Goal: Information Seeking & Learning: Understand process/instructions

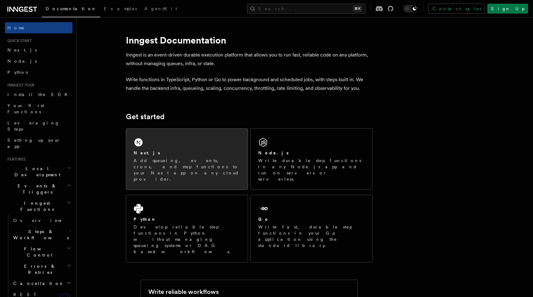
click at [147, 163] on p "Add queueing, events, crons, and step functions to your Next app on any cloud p…" at bounding box center [186, 169] width 107 height 25
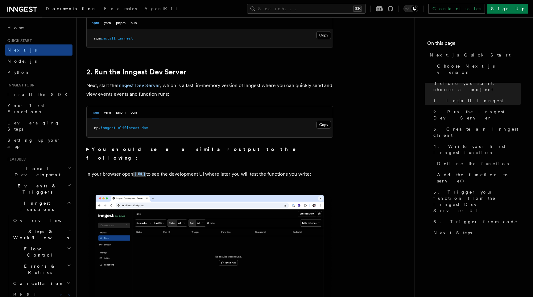
scroll to position [391, 0]
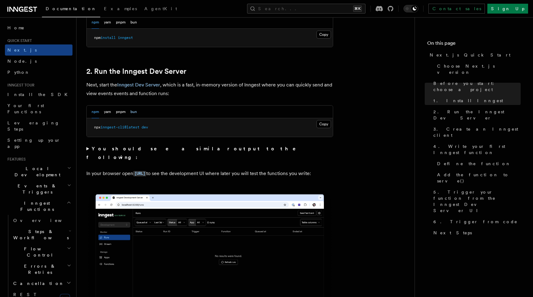
click at [136, 111] on button "bun" at bounding box center [133, 111] width 6 height 13
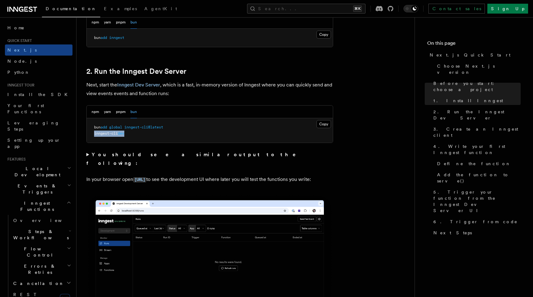
drag, startPoint x: 93, startPoint y: 133, endPoint x: 150, endPoint y: 134, distance: 56.7
click at [150, 134] on pre "bun add global inngest-cli@latest inngest-cli dev" at bounding box center [210, 130] width 246 height 24
copy span "inngest-cli dev"
click at [203, 153] on summary "You should see a similar output to the following:" at bounding box center [209, 158] width 247 height 17
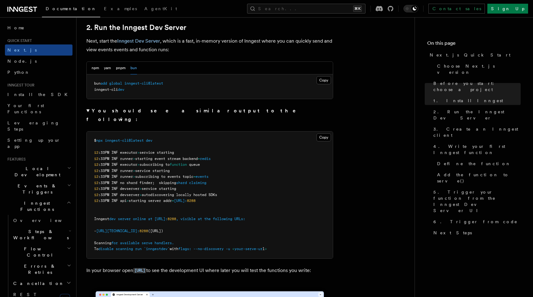
scroll to position [435, 0]
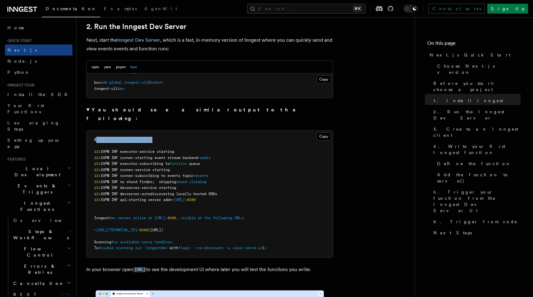
drag, startPoint x: 98, startPoint y: 132, endPoint x: 159, endPoint y: 128, distance: 60.6
click at [159, 130] on pre "$ npx inngest-cli@latest dev 12 :33PM INF executor > service starting 12 :33PM …" at bounding box center [210, 193] width 246 height 127
drag, startPoint x: 108, startPoint y: 130, endPoint x: 186, endPoint y: 131, distance: 77.7
click at [186, 131] on pre "$ npx inngest-cli@latest dev 12 :33PM INF executor > service starting 12 :33PM …" at bounding box center [210, 193] width 246 height 127
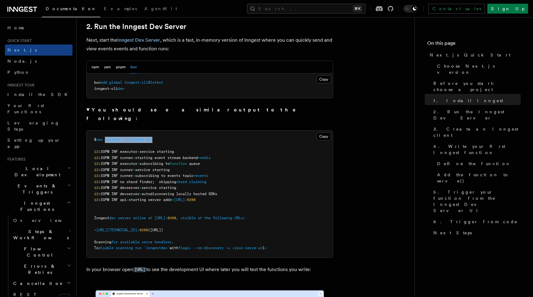
copy span "inngest-cli@latest dev"
click at [96, 68] on button "npm" at bounding box center [95, 67] width 7 height 13
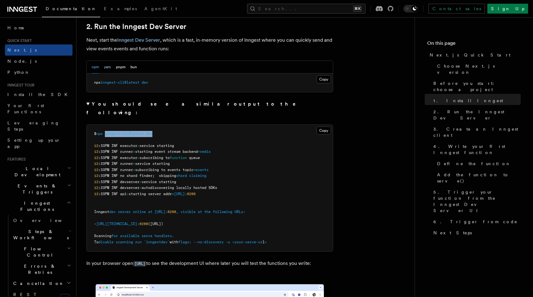
click at [105, 68] on button "yarn" at bounding box center [107, 67] width 7 height 13
click at [135, 65] on button "bun" at bounding box center [133, 67] width 6 height 13
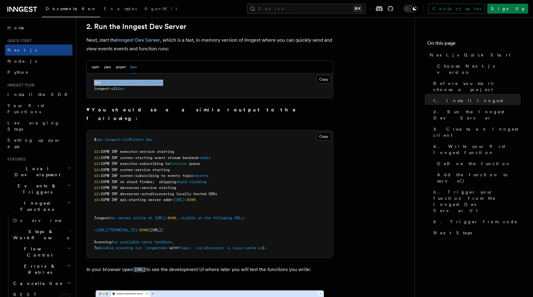
drag, startPoint x: 94, startPoint y: 81, endPoint x: 201, endPoint y: 82, distance: 107.0
click at [201, 82] on pre "bun add global inngest-cli@latest inngest-cli dev" at bounding box center [210, 85] width 246 height 24
copy span "bun add global inngest-cli@latest"
drag, startPoint x: 94, startPoint y: 88, endPoint x: 167, endPoint y: 87, distance: 73.1
click at [167, 87] on pre "bun add global inngest-cli@latest inngest-cli dev" at bounding box center [210, 85] width 246 height 24
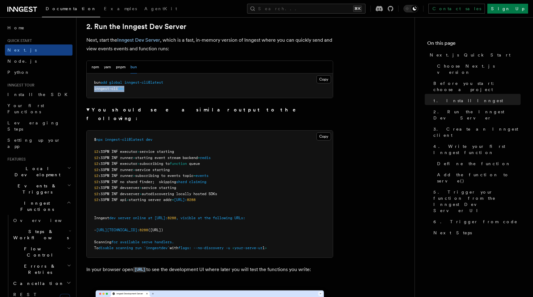
copy span "inngest-cli dev"
click at [148, 91] on pre "bun add global inngest-cli@latest inngest-cli dev" at bounding box center [210, 85] width 246 height 24
drag, startPoint x: 93, startPoint y: 83, endPoint x: 203, endPoint y: 84, distance: 110.1
click at [203, 84] on pre "bun add global inngest-cli@latest inngest-cli dev" at bounding box center [210, 85] width 246 height 24
copy span "bun add global inngest-cli@latest"
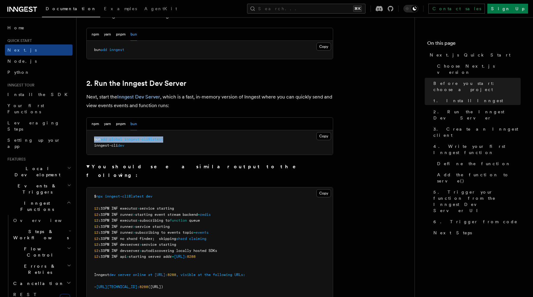
scroll to position [395, 0]
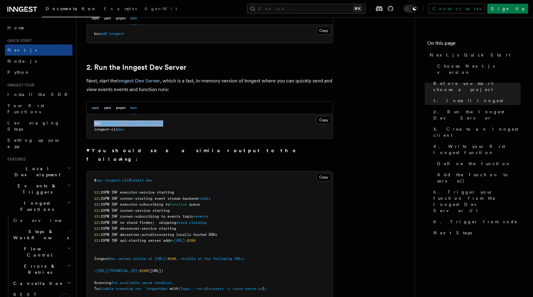
click at [98, 106] on button "npm" at bounding box center [95, 107] width 7 height 13
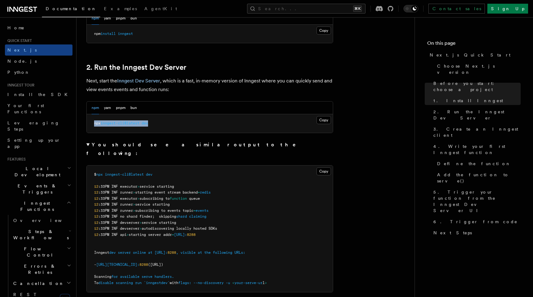
drag, startPoint x: 93, startPoint y: 121, endPoint x: 172, endPoint y: 129, distance: 79.3
click at [172, 129] on pre "npx inngest-cli@latest dev" at bounding box center [210, 123] width 246 height 18
copy span "npx inngest-cli@latest dev"
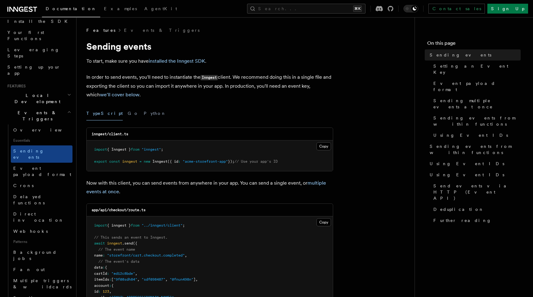
scroll to position [74, 0]
click at [45, 179] on link "Crons" at bounding box center [42, 184] width 62 height 11
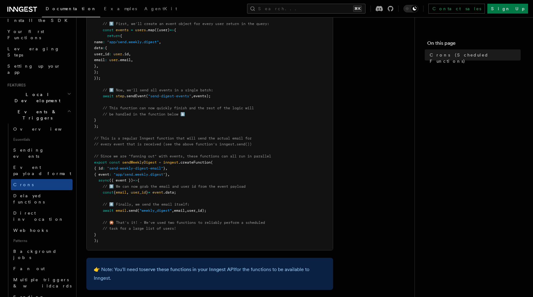
scroll to position [249, 0]
click at [45, 144] on link "Sending events" at bounding box center [42, 152] width 62 height 17
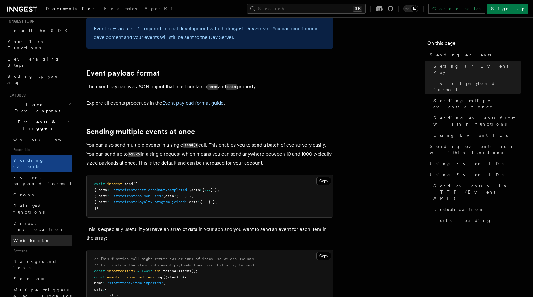
scroll to position [69, 0]
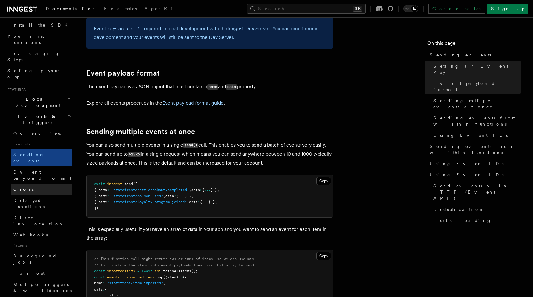
click at [43, 183] on link "Crons" at bounding box center [42, 188] width 62 height 11
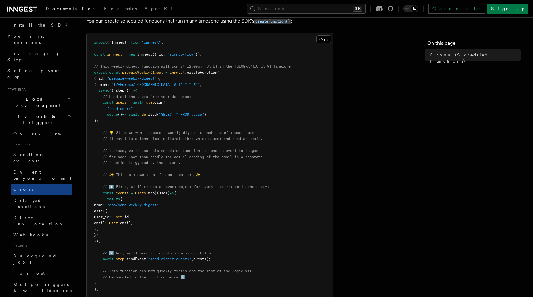
scroll to position [86, 0]
